Goal: Check status: Check status

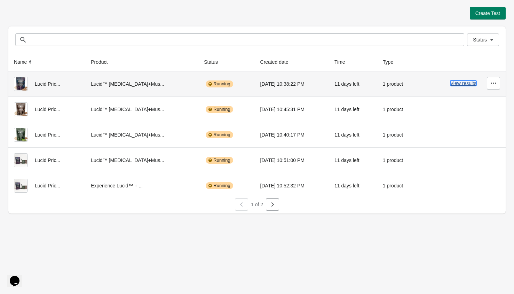
click at [464, 84] on button "View results" at bounding box center [463, 83] width 26 height 6
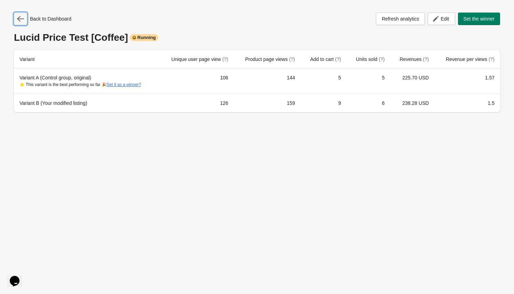
click at [22, 20] on icon "button" at bounding box center [20, 18] width 7 height 7
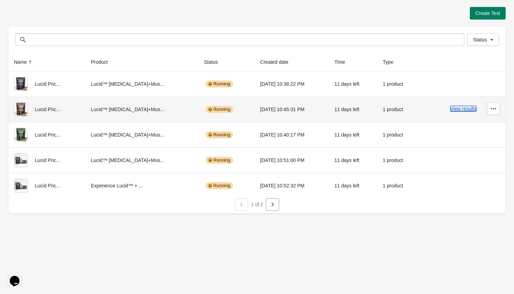
click at [470, 109] on button "View results" at bounding box center [463, 109] width 26 height 6
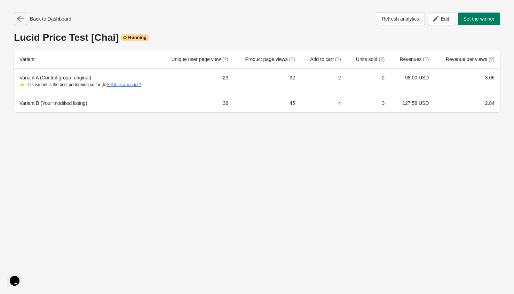
click at [21, 19] on icon "button" at bounding box center [20, 18] width 7 height 7
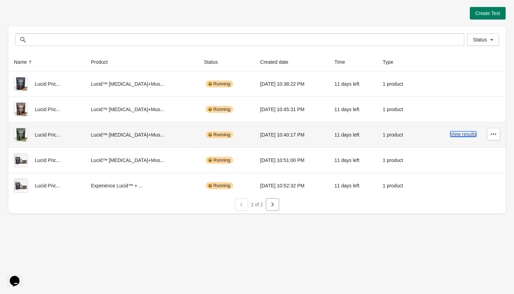
click at [458, 134] on button "View results" at bounding box center [463, 134] width 26 height 6
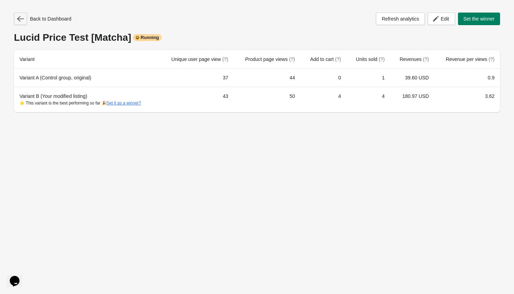
click at [21, 22] on icon "button" at bounding box center [20, 18] width 7 height 7
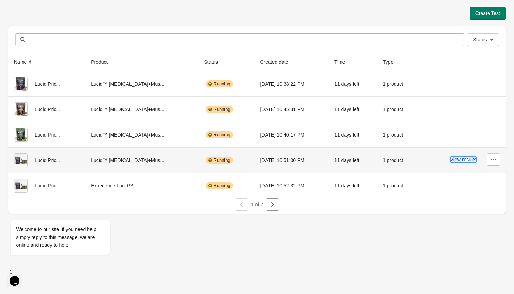
click at [456, 158] on button "View results" at bounding box center [463, 160] width 26 height 6
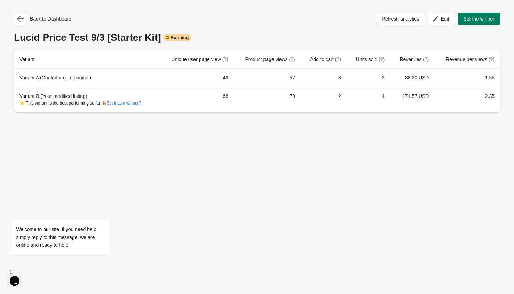
click at [128, 22] on div "Back to Dashboard Refresh analytics Edit Set the winner" at bounding box center [257, 19] width 486 height 13
click at [21, 21] on icon "button" at bounding box center [20, 18] width 7 height 7
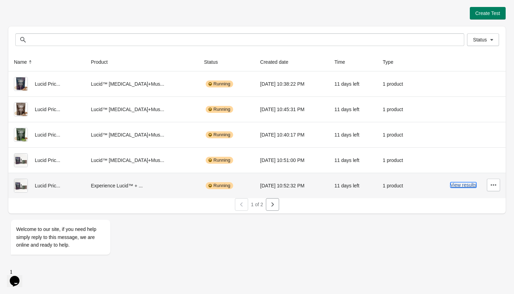
click at [455, 185] on button "View results" at bounding box center [463, 185] width 26 height 6
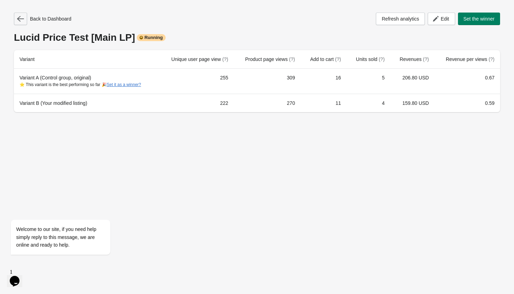
click at [22, 22] on icon "button" at bounding box center [20, 18] width 7 height 7
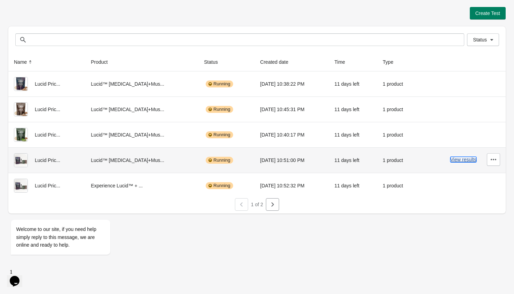
click at [455, 161] on button "View results" at bounding box center [463, 160] width 26 height 6
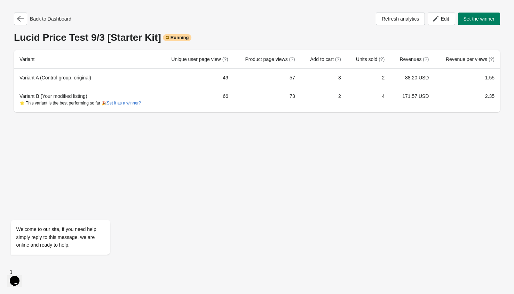
click at [244, 37] on div "Lucid Price Test 9/3 [Starter Kit] Running" at bounding box center [257, 37] width 486 height 11
click at [22, 23] on button "button" at bounding box center [20, 19] width 13 height 13
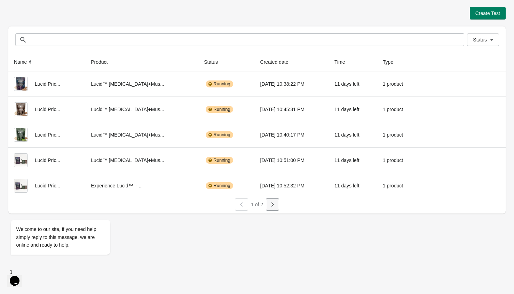
click at [275, 206] on icon "button" at bounding box center [272, 204] width 7 height 7
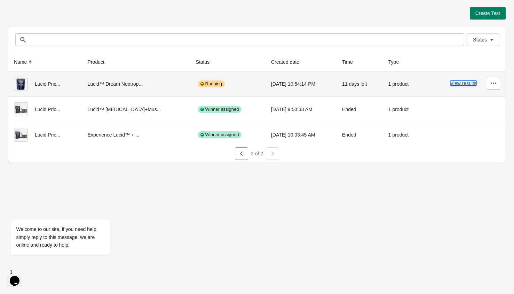
click at [454, 82] on button "View results" at bounding box center [463, 83] width 26 height 6
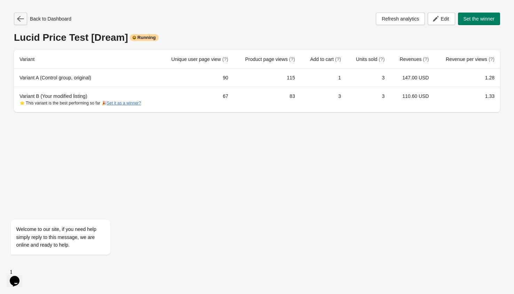
click at [21, 22] on button "button" at bounding box center [20, 19] width 13 height 13
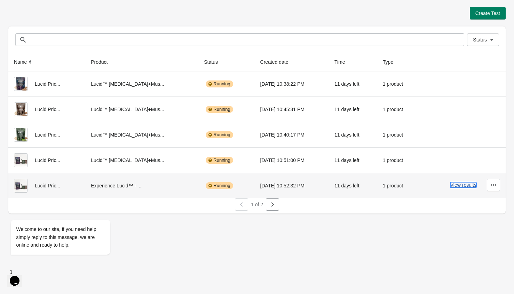
click at [464, 186] on button "View results" at bounding box center [463, 185] width 26 height 6
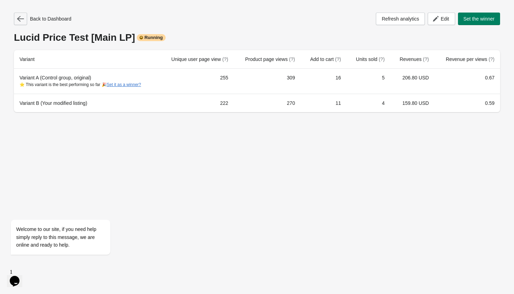
click at [22, 22] on icon "button" at bounding box center [20, 18] width 7 height 7
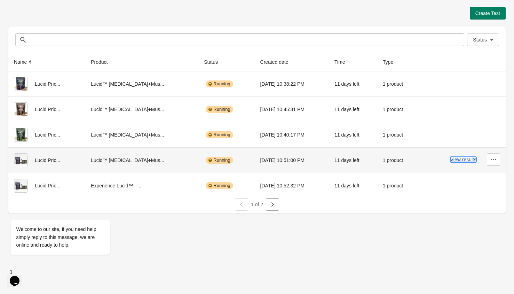
click at [456, 158] on button "View results" at bounding box center [463, 160] width 26 height 6
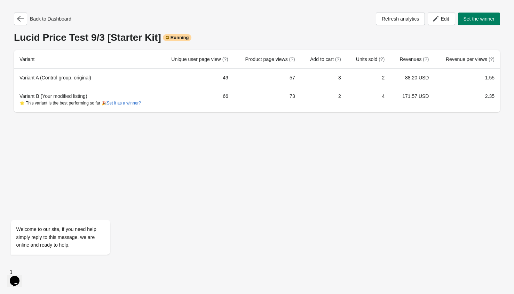
click at [138, 153] on div "Back to Dashboard Refresh analytics Edit Set the winner Lucid Price Test 9/3 [S…" at bounding box center [257, 147] width 514 height 294
click at [24, 21] on icon "button" at bounding box center [20, 18] width 7 height 7
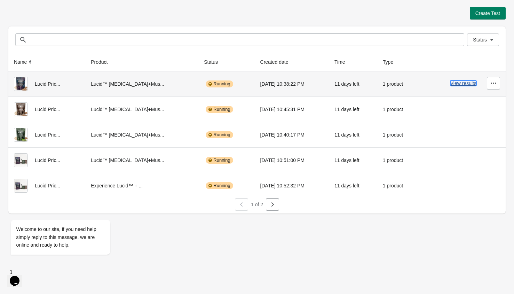
click at [462, 85] on button "View results" at bounding box center [463, 83] width 26 height 6
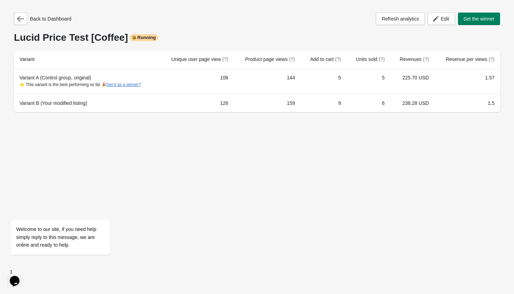
click at [301, 193] on div "Back to Dashboard Refresh analytics Edit Set the winner Lucid Price Test [Coffe…" at bounding box center [257, 147] width 514 height 294
click at [223, 36] on div "Lucid Price Test [Coffee] Running" at bounding box center [257, 37] width 486 height 11
click at [19, 22] on button "button" at bounding box center [20, 19] width 13 height 13
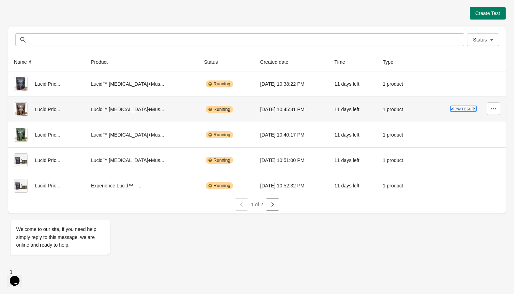
click at [466, 109] on button "View results" at bounding box center [463, 109] width 26 height 6
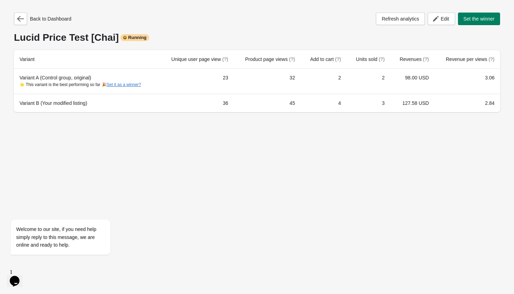
click at [269, 16] on div "Back to Dashboard Refresh analytics Edit Set the winner" at bounding box center [257, 19] width 486 height 13
click at [20, 22] on icon "button" at bounding box center [20, 18] width 7 height 7
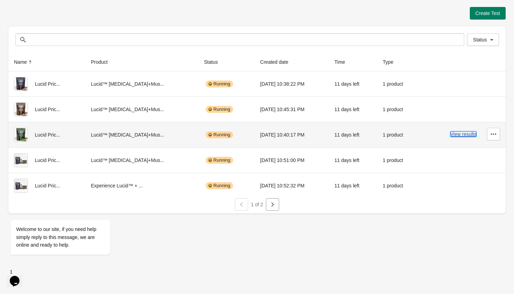
click at [455, 136] on button "View results" at bounding box center [463, 134] width 26 height 6
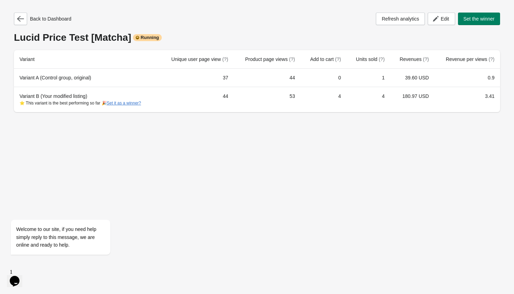
click at [223, 9] on div "Back to Dashboard Refresh analytics Edit Set the winner Lucid Price Test [Match…" at bounding box center [256, 60] width 497 height 120
click at [23, 17] on icon "button" at bounding box center [20, 18] width 7 height 7
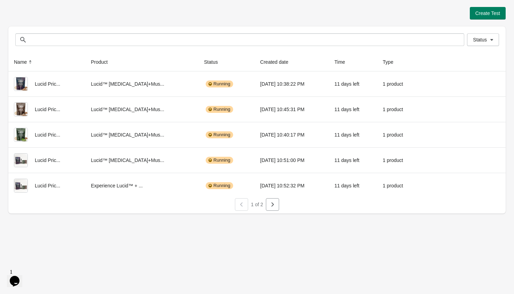
click at [240, 19] on div "Create Test" at bounding box center [256, 13] width 497 height 13
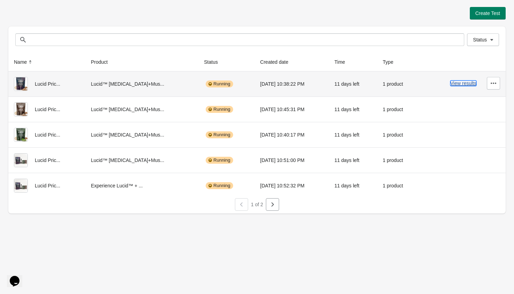
click at [464, 84] on button "View results" at bounding box center [463, 83] width 26 height 6
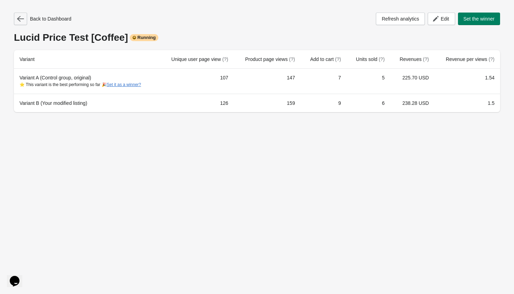
click at [24, 21] on icon "button" at bounding box center [20, 18] width 7 height 7
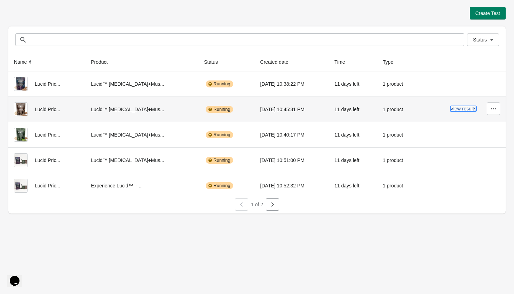
click at [464, 109] on button "View results" at bounding box center [463, 109] width 26 height 6
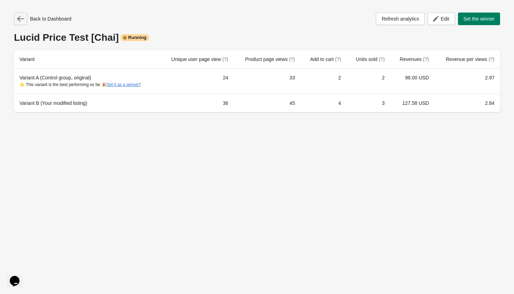
click at [20, 17] on icon "button" at bounding box center [20, 18] width 7 height 7
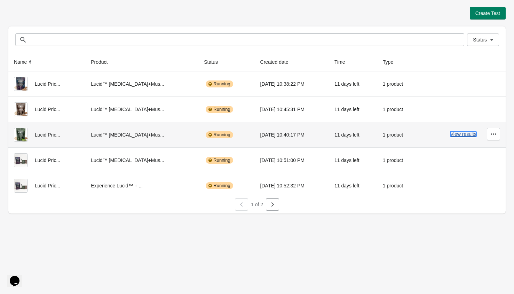
click at [457, 132] on button "View results" at bounding box center [463, 134] width 26 height 6
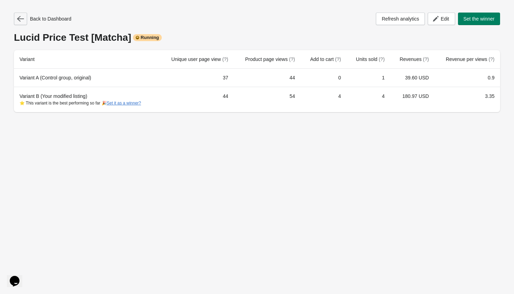
click at [23, 19] on icon "button" at bounding box center [20, 18] width 7 height 7
